Goal: Task Accomplishment & Management: Manage account settings

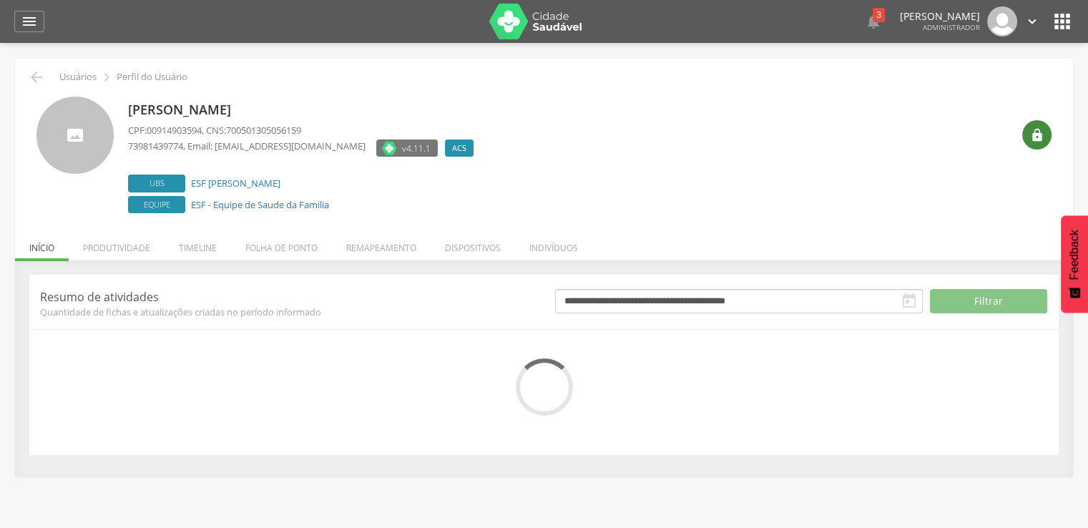
click at [1025, 127] on div "" at bounding box center [1037, 134] width 29 height 29
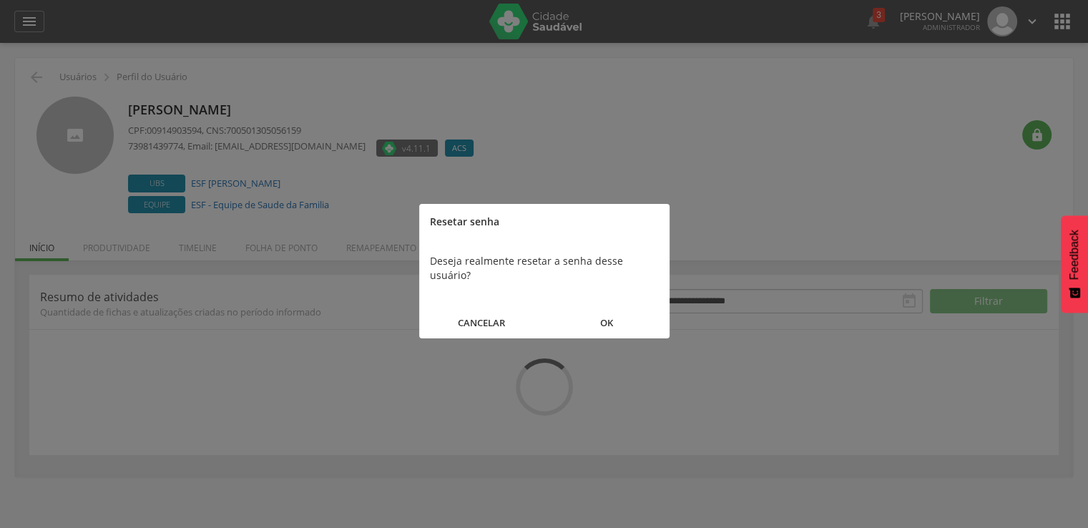
click at [618, 313] on button "OK" at bounding box center [607, 323] width 125 height 31
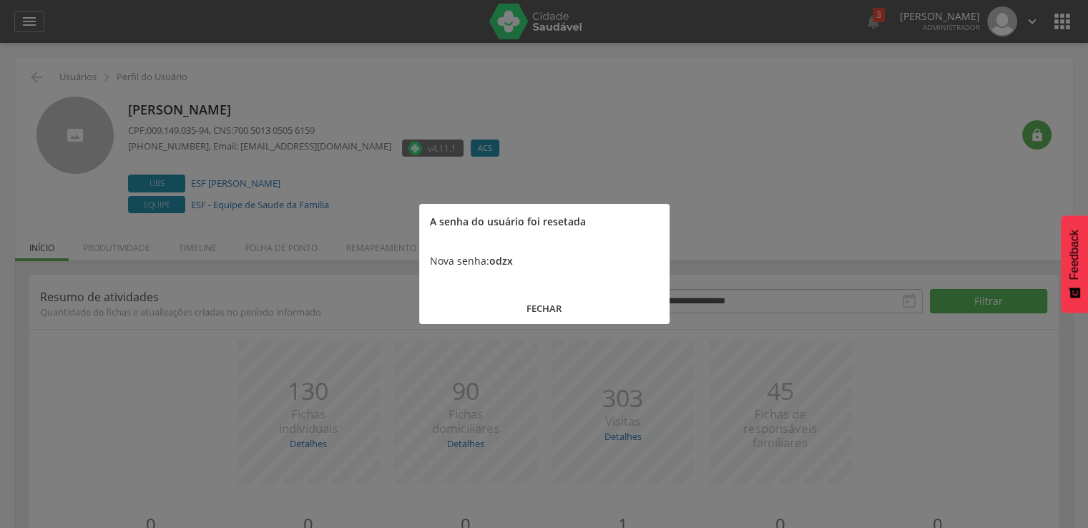
click at [507, 261] on b "odzx" at bounding box center [501, 261] width 24 height 14
copy b "odzx"
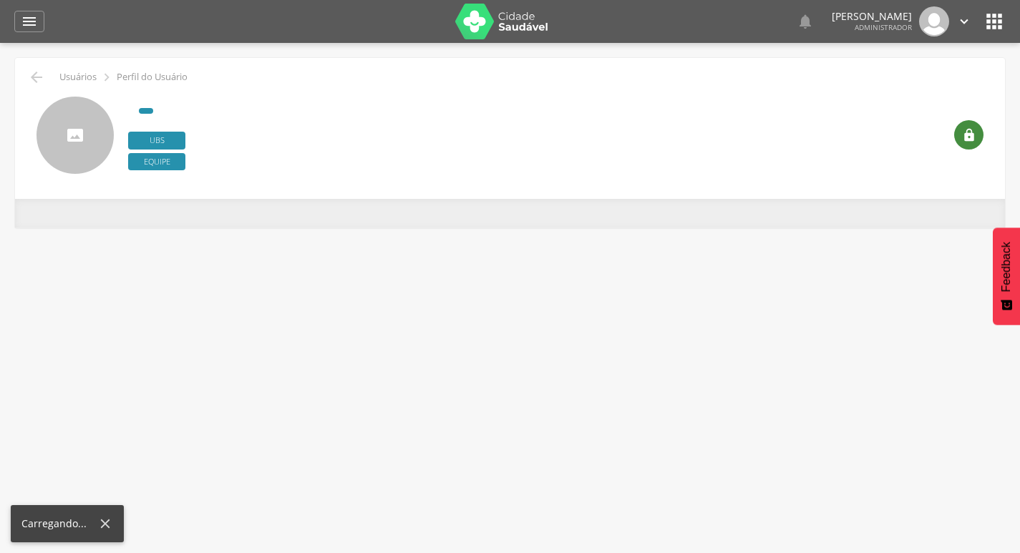
click at [966, 141] on icon "" at bounding box center [969, 135] width 14 height 14
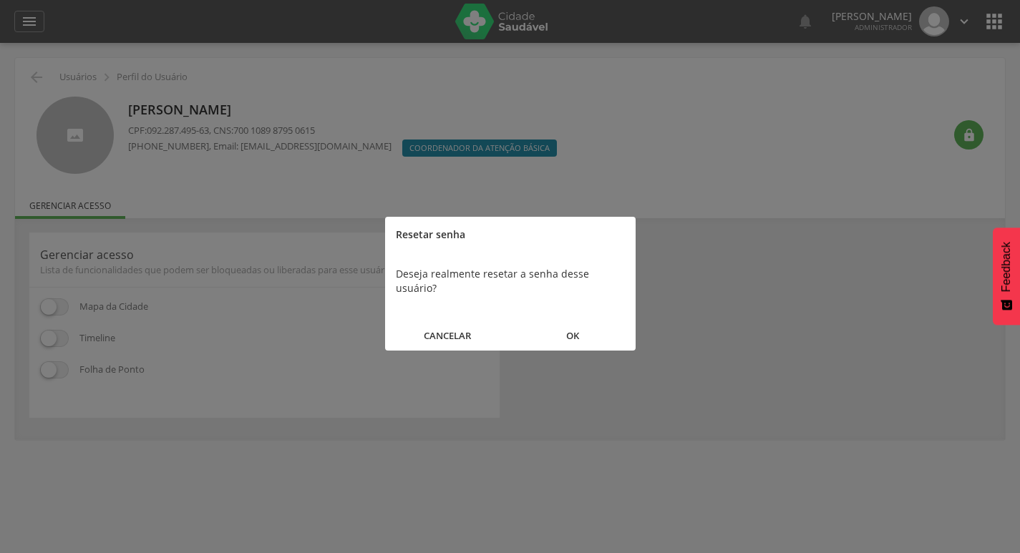
click at [570, 321] on button "OK" at bounding box center [572, 336] width 125 height 31
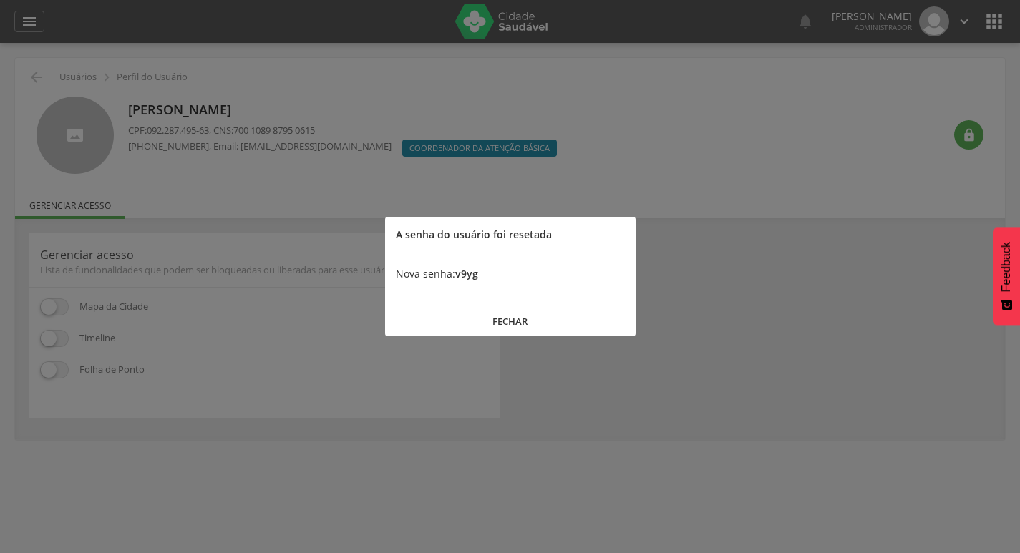
click at [471, 275] on b "v9yg" at bounding box center [466, 274] width 23 height 14
copy b "v9yg"
